Goal: Transaction & Acquisition: Purchase product/service

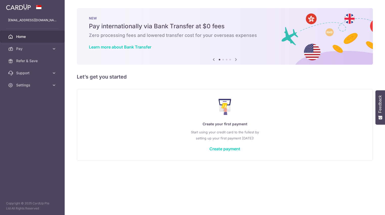
click at [38, 48] on span "Pay" at bounding box center [32, 48] width 33 height 5
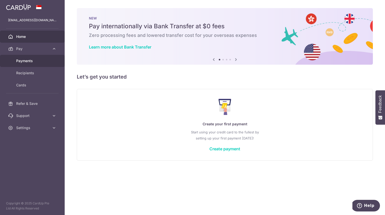
click at [38, 64] on link "Payments" at bounding box center [32, 61] width 65 height 12
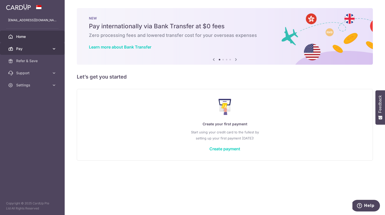
click at [37, 50] on span "Pay" at bounding box center [32, 48] width 33 height 5
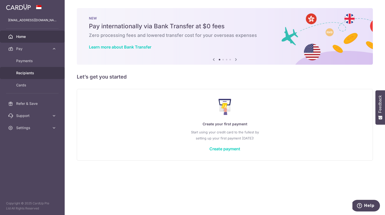
click at [33, 75] on span "Recipients" at bounding box center [32, 73] width 33 height 5
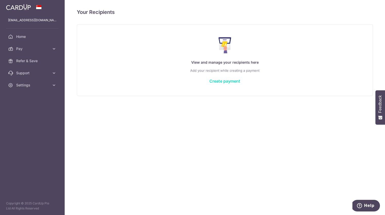
click at [229, 82] on link "Create payment" at bounding box center [225, 81] width 31 height 5
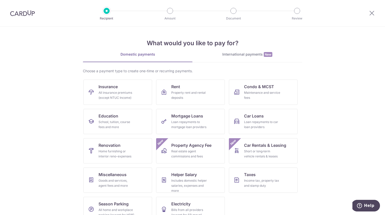
click at [253, 60] on link "International payments New" at bounding box center [248, 57] width 110 height 10
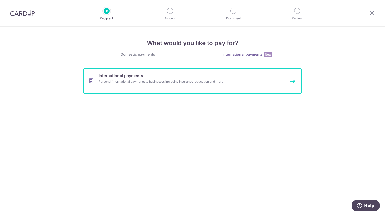
click at [205, 86] on link "International payments Personal international payments to businesses including …" at bounding box center [192, 81] width 219 height 25
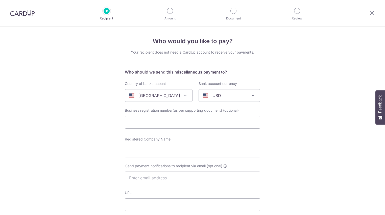
select select
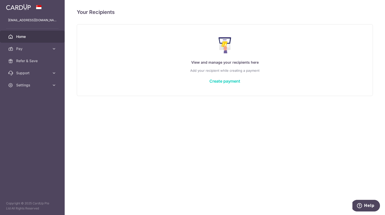
click at [33, 36] on span "Home" at bounding box center [32, 36] width 33 height 5
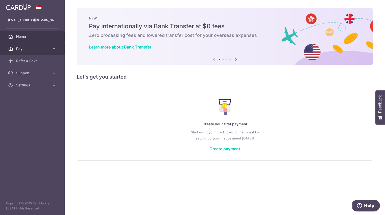
click at [52, 49] on icon at bounding box center [54, 48] width 5 height 5
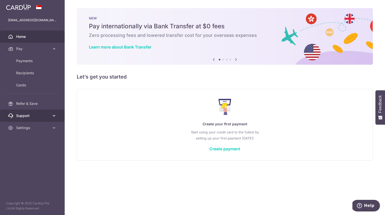
click at [53, 116] on icon at bounding box center [54, 115] width 5 height 5
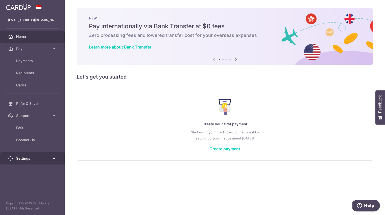
click at [55, 158] on icon at bounding box center [54, 158] width 5 height 5
click at [29, 159] on span "Settings" at bounding box center [32, 158] width 33 height 5
click at [32, 162] on link "Settings" at bounding box center [32, 159] width 65 height 12
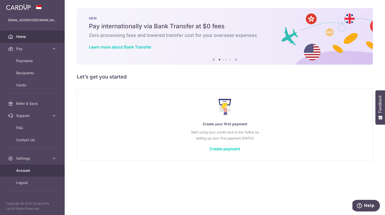
click at [28, 172] on span "Account" at bounding box center [32, 170] width 33 height 5
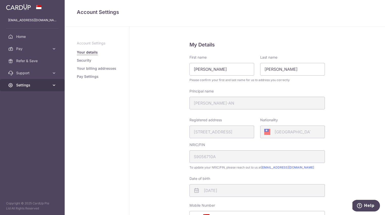
click at [25, 87] on span "Settings" at bounding box center [32, 85] width 33 height 5
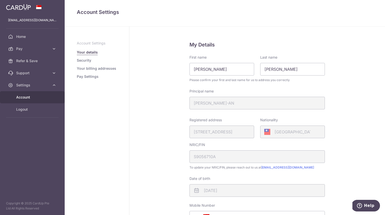
click at [39, 142] on aside "annajunganlin@gmail.com Home Pay Payments Recipients Cards Refer & Save Support…" at bounding box center [32, 107] width 65 height 215
click at [31, 49] on span "Pay" at bounding box center [32, 48] width 33 height 5
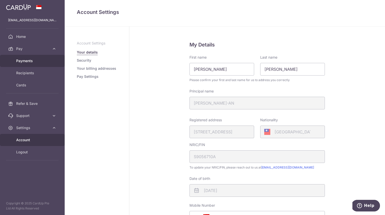
click at [32, 62] on span "Payments" at bounding box center [32, 60] width 33 height 5
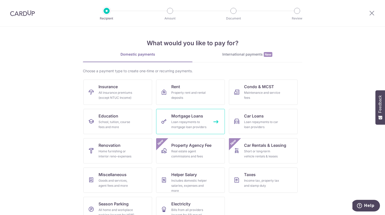
click at [198, 120] on div "Loan repayments to mortgage loan providers" at bounding box center [189, 125] width 36 height 10
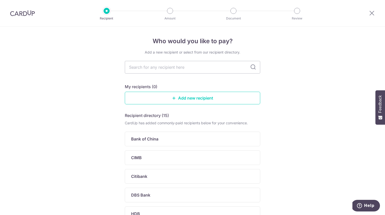
type input "f"
type input "oc"
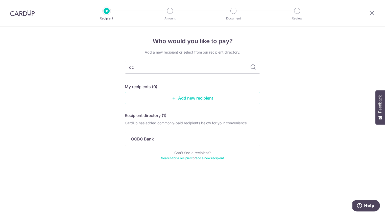
type input "o"
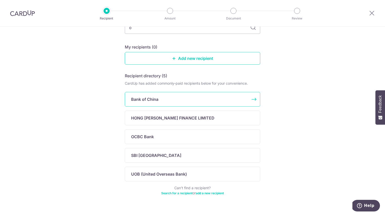
scroll to position [50, 0]
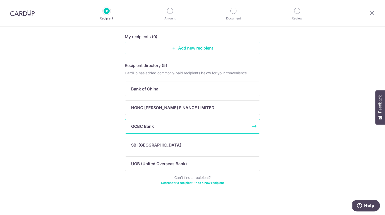
click at [205, 123] on div "OCBC Bank" at bounding box center [189, 126] width 117 height 6
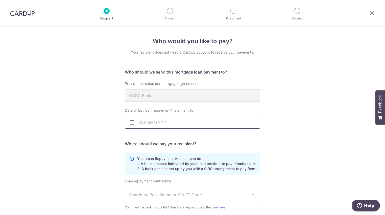
click at [143, 124] on input "Date of last loan repayment/instalment" at bounding box center [193, 122] width 136 height 13
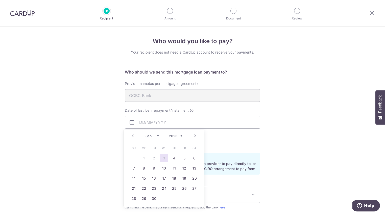
click at [195, 137] on link "Next" at bounding box center [195, 136] width 6 height 6
click at [134, 136] on link "Prev" at bounding box center [133, 136] width 6 height 6
click at [246, 143] on h5 "Where should we pay your recipient?" at bounding box center [193, 144] width 136 height 6
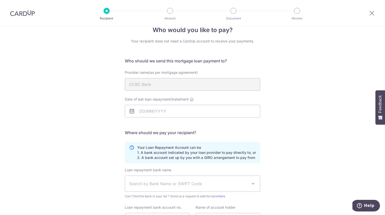
scroll to position [11, 0]
click at [181, 113] on input "Date of last loan repayment/instalment" at bounding box center [193, 111] width 136 height 13
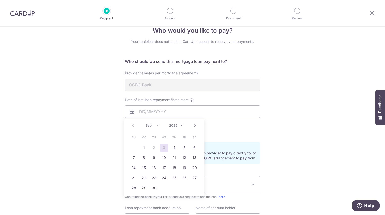
click at [165, 146] on link "3" at bounding box center [164, 148] width 8 height 8
type input "03/09/2025"
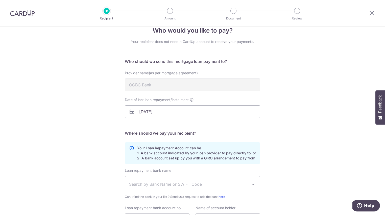
scroll to position [62, 0]
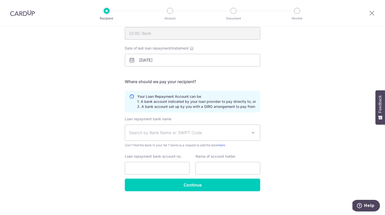
click at [190, 137] on span "Search by Bank Name or SWIFT Code" at bounding box center [192, 133] width 135 height 16
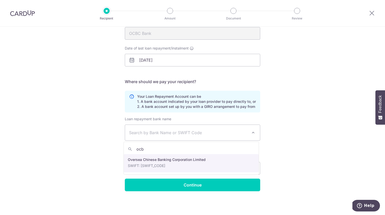
type input "ocb"
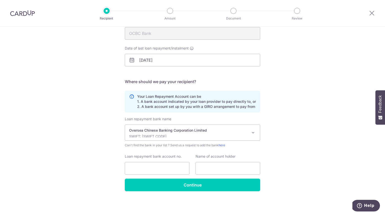
select select "12"
click at [178, 168] on input "Loan repayment bank account no." at bounding box center [157, 168] width 65 height 13
type input "1"
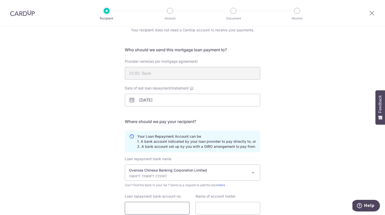
scroll to position [0, 0]
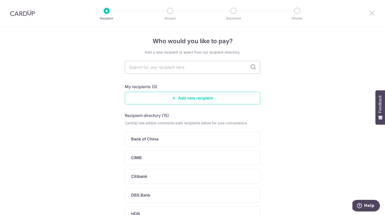
click at [374, 12] on icon at bounding box center [372, 13] width 6 height 6
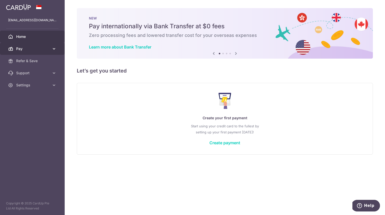
click at [39, 48] on span "Pay" at bounding box center [32, 48] width 33 height 5
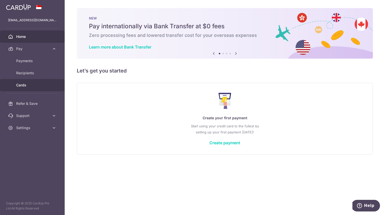
click at [28, 84] on span "Cards" at bounding box center [32, 85] width 33 height 5
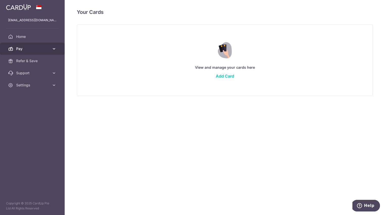
click at [40, 48] on span "Pay" at bounding box center [32, 48] width 33 height 5
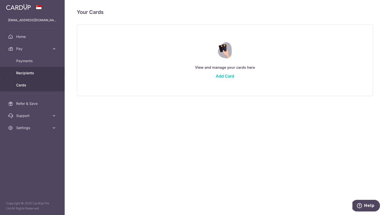
click at [35, 75] on span "Recipients" at bounding box center [32, 73] width 33 height 5
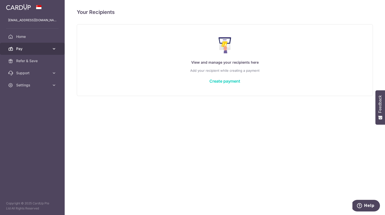
click at [44, 46] on span "Pay" at bounding box center [32, 48] width 33 height 5
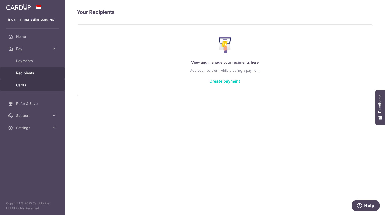
click at [33, 87] on span "Cards" at bounding box center [32, 85] width 33 height 5
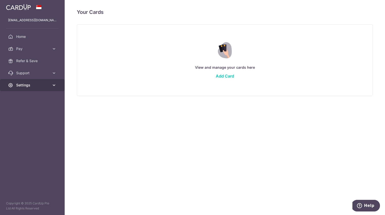
click at [49, 85] on span "Settings" at bounding box center [32, 85] width 33 height 5
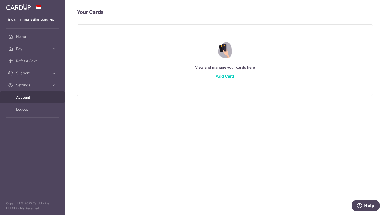
click at [31, 100] on link "Account" at bounding box center [32, 97] width 65 height 12
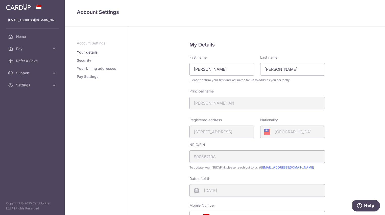
click at [89, 60] on link "Security" at bounding box center [84, 60] width 14 height 5
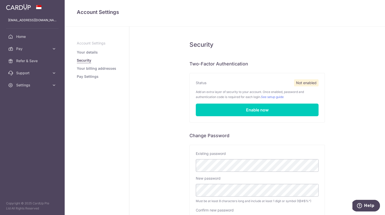
click at [98, 67] on link "Your billing addresses" at bounding box center [96, 68] width 39 height 5
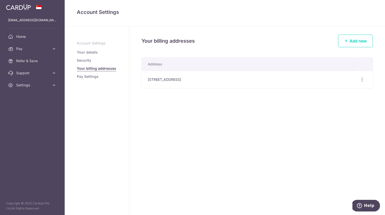
click at [93, 76] on link "Pay Settings" at bounding box center [88, 76] width 22 height 5
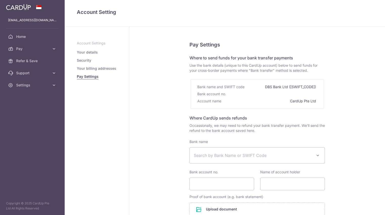
select select
click at [13, 30] on ul "[EMAIL_ADDRESS][DOMAIN_NAME] Home Pay Payments Recipients Cards Refer & Save Su…" at bounding box center [32, 52] width 65 height 77
click at [23, 35] on span "Home" at bounding box center [32, 36] width 33 height 5
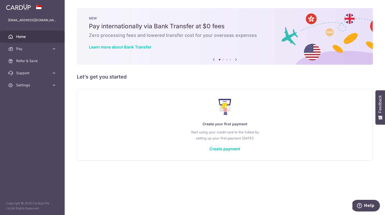
click at [238, 61] on icon at bounding box center [236, 59] width 6 height 6
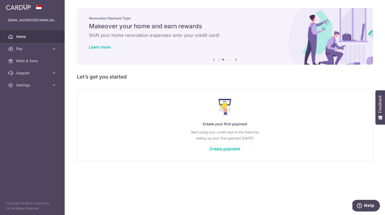
click at [238, 60] on icon at bounding box center [236, 59] width 6 height 6
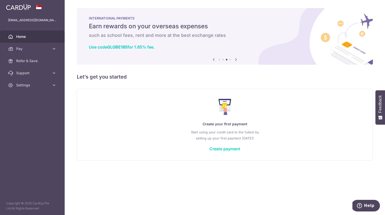
click at [238, 60] on icon at bounding box center [236, 59] width 6 height 6
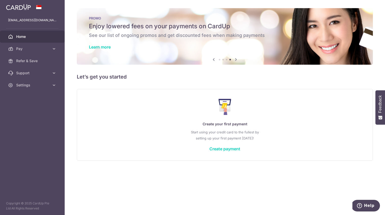
click at [238, 59] on icon at bounding box center [236, 59] width 6 height 6
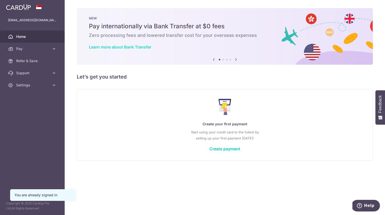
click at [117, 47] on link "Learn more about Bank Transfer" at bounding box center [120, 47] width 62 height 5
click at [238, 59] on icon at bounding box center [236, 59] width 6 height 6
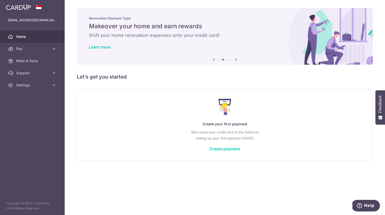
click at [238, 59] on icon at bounding box center [236, 59] width 6 height 6
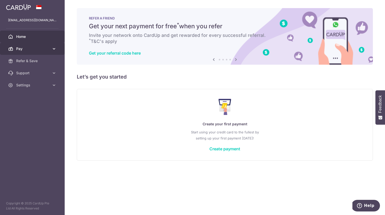
click at [53, 48] on icon at bounding box center [54, 48] width 5 height 5
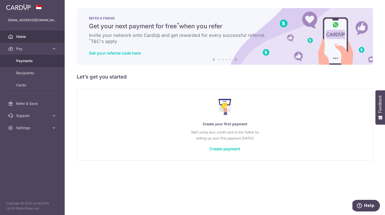
click at [48, 59] on span "Payments" at bounding box center [32, 60] width 33 height 5
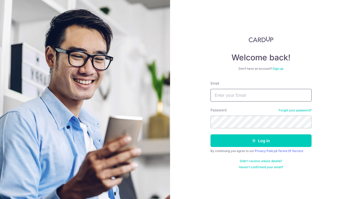
click at [252, 97] on input "Email" at bounding box center [261, 95] width 101 height 13
type input "[EMAIL_ADDRESS][DOMAIN_NAME]"
click at [211, 135] on button "Log in" at bounding box center [261, 141] width 101 height 13
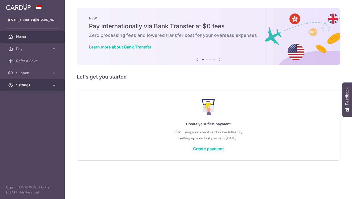
click at [21, 85] on span "Settings" at bounding box center [32, 85] width 33 height 5
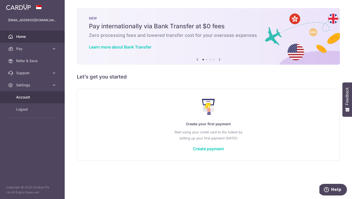
click at [32, 98] on span "Account" at bounding box center [32, 97] width 33 height 5
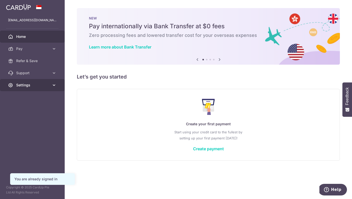
click at [35, 88] on span "Settings" at bounding box center [32, 85] width 33 height 5
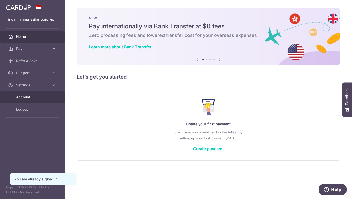
click at [31, 98] on span "Account" at bounding box center [32, 97] width 33 height 5
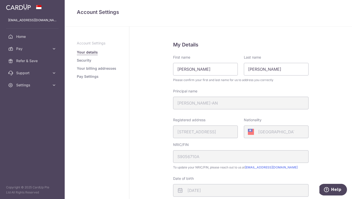
click at [93, 77] on link "Pay Settings" at bounding box center [88, 76] width 22 height 5
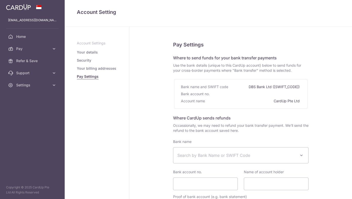
select select
drag, startPoint x: 99, startPoint y: 105, endPoint x: 100, endPoint y: 94, distance: 11.2
click at [100, 103] on aside "Account Settings Your details Security Your billing addresses Pay Settings" at bounding box center [97, 113] width 65 height 173
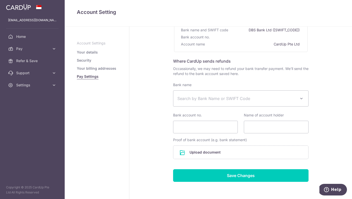
scroll to position [78, 0]
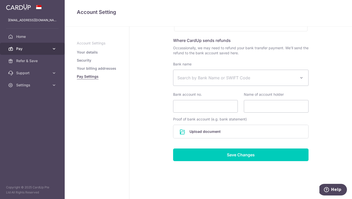
click at [24, 49] on span "Pay" at bounding box center [32, 48] width 33 height 5
click at [106, 69] on link "Your billing addresses" at bounding box center [96, 68] width 39 height 5
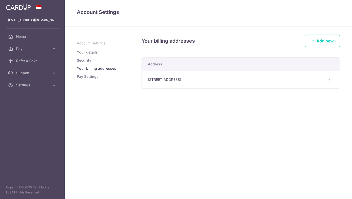
click at [95, 79] on link "Pay Settings" at bounding box center [88, 76] width 22 height 5
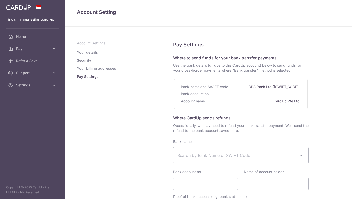
select select
click at [219, 69] on span "Use the bank details (unique to this CardUp account) below to send funds for yo…" at bounding box center [241, 68] width 136 height 10
click at [219, 70] on span "Use the bank details (unique to this CardUp account) below to send funds for yo…" at bounding box center [241, 68] width 136 height 10
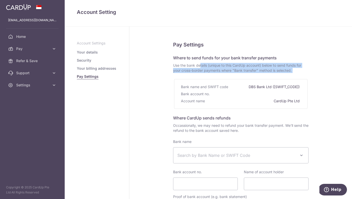
click at [219, 70] on span "Use the bank details (unique to this CardUp account) below to send funds for yo…" at bounding box center [241, 68] width 136 height 10
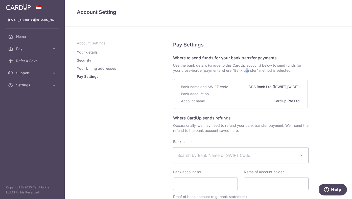
click at [219, 70] on span "Use the bank details (unique to this CardUp account) below to send funds for yo…" at bounding box center [241, 68] width 136 height 10
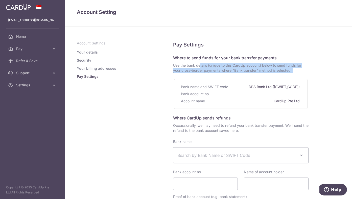
click at [219, 70] on span "Use the bank details (unique to this CardUp account) below to send funds for yo…" at bounding box center [241, 68] width 136 height 10
